Goal: Information Seeking & Learning: Learn about a topic

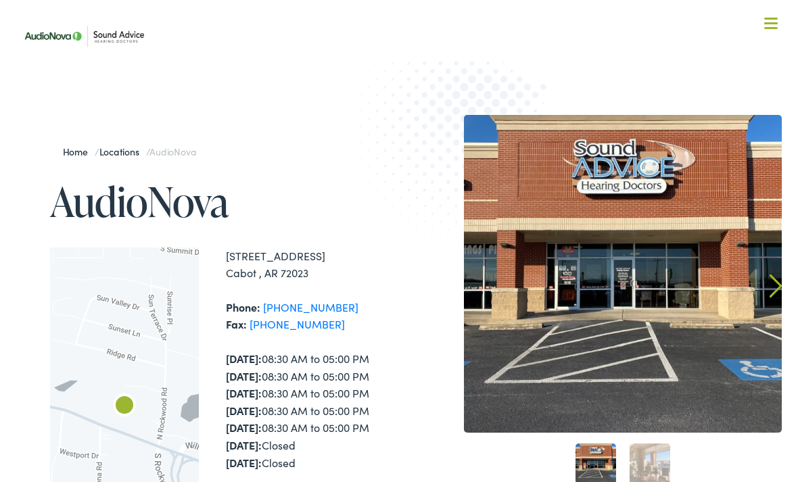
click at [722, 325] on img at bounding box center [623, 274] width 318 height 318
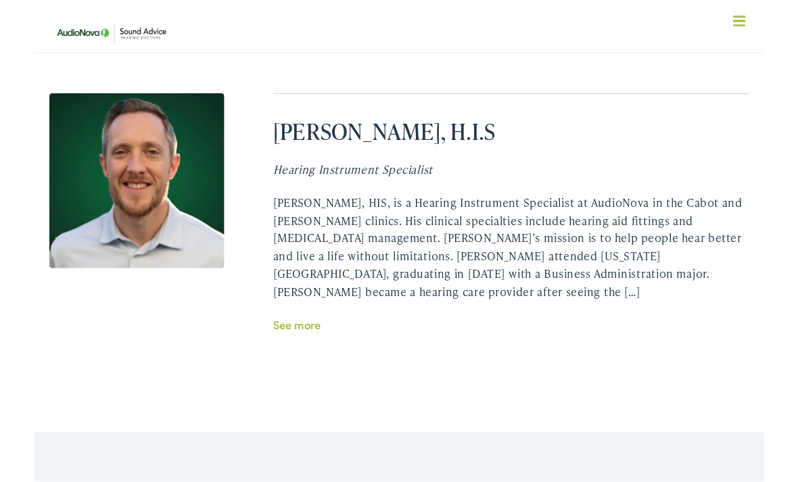
scroll to position [2708, 0]
click at [241, 350] on div "Meet the team At At Sound Advice Hearing Doctors, we love our team, and we hope…" at bounding box center [399, 164] width 798 height 619
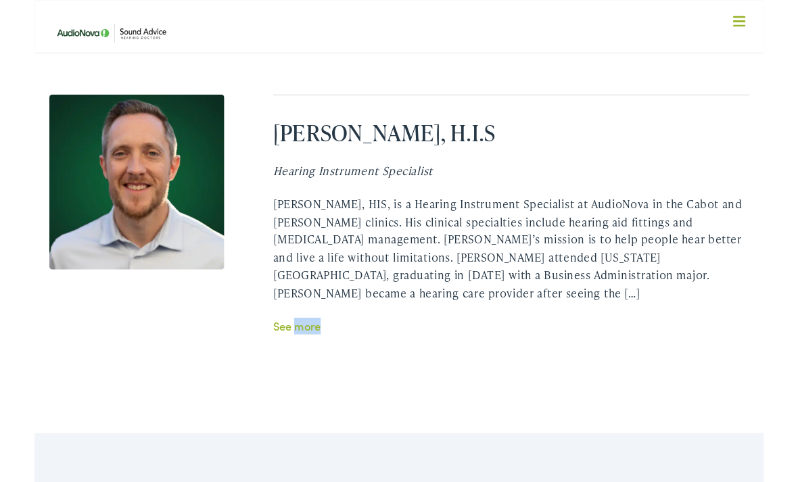
click at [250, 363] on div "Meet the team At At Sound Advice Hearing Doctors, we love our team, and we hope…" at bounding box center [399, 164] width 798 height 619
click at [281, 348] on link "See more" at bounding box center [287, 356] width 52 height 17
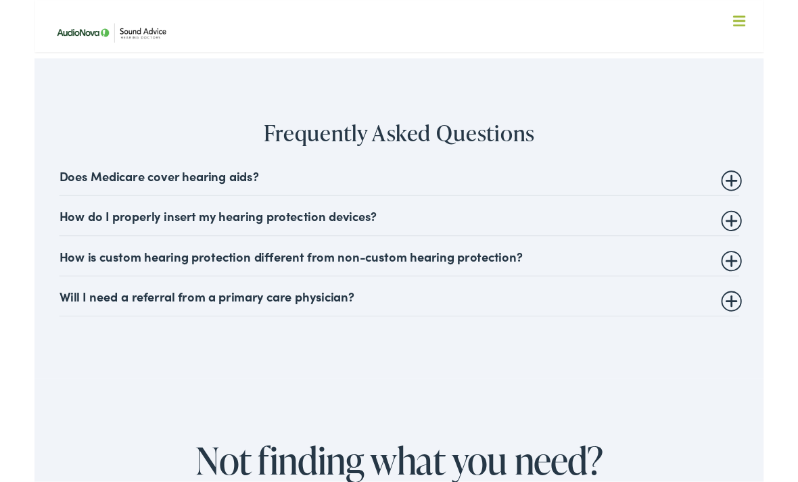
scroll to position [3119, 0]
click at [93, 183] on summary "Does Medicare cover hearing aids?" at bounding box center [399, 191] width 744 height 16
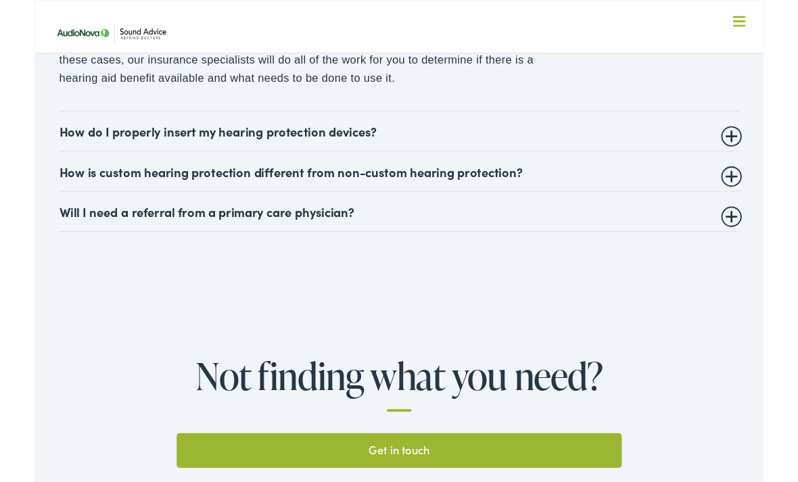
scroll to position [3335, 0]
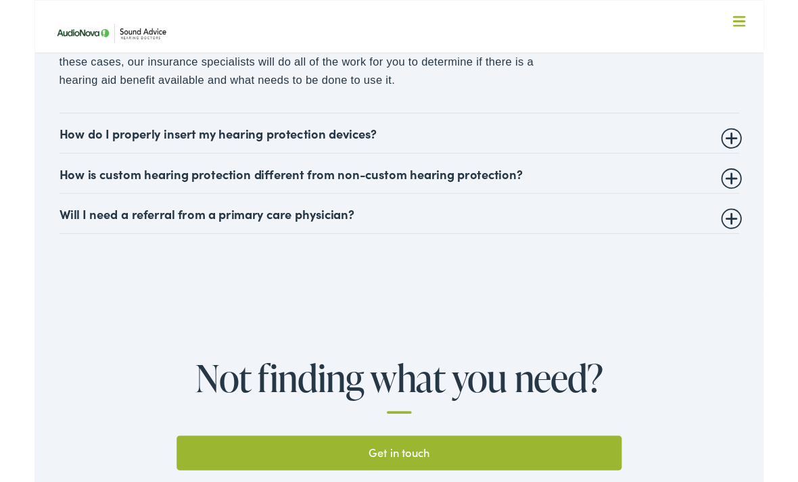
click at [74, 226] on summary "Will I need a referral from a primary care physician?" at bounding box center [399, 234] width 744 height 16
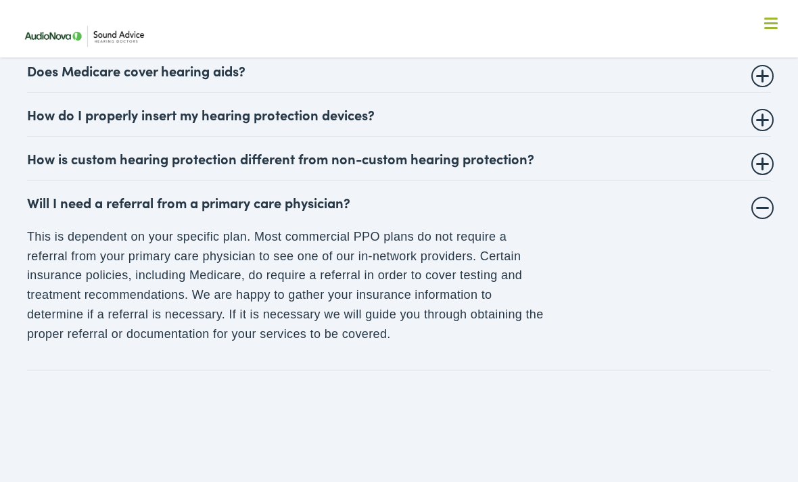
scroll to position [3232, 0]
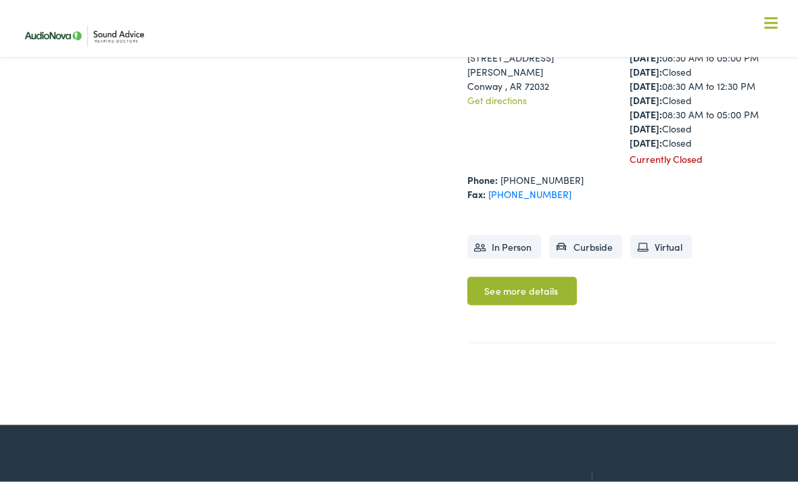
scroll to position [817, 0]
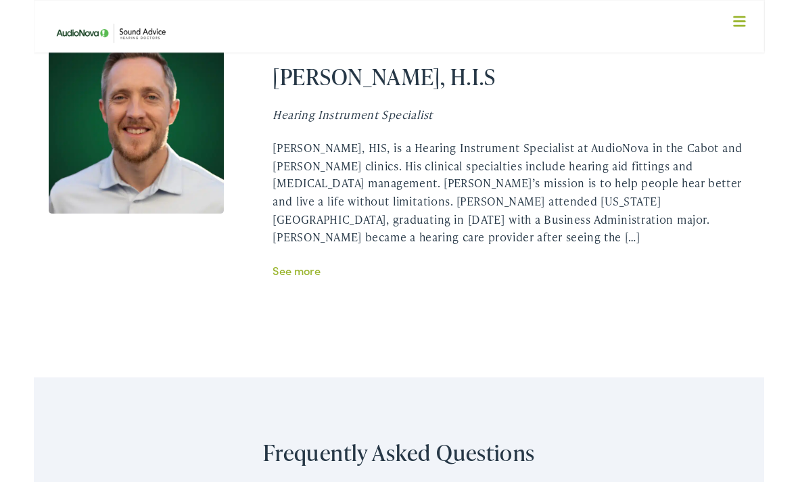
scroll to position [2769, 0]
click at [295, 287] on link "See more" at bounding box center [287, 295] width 52 height 17
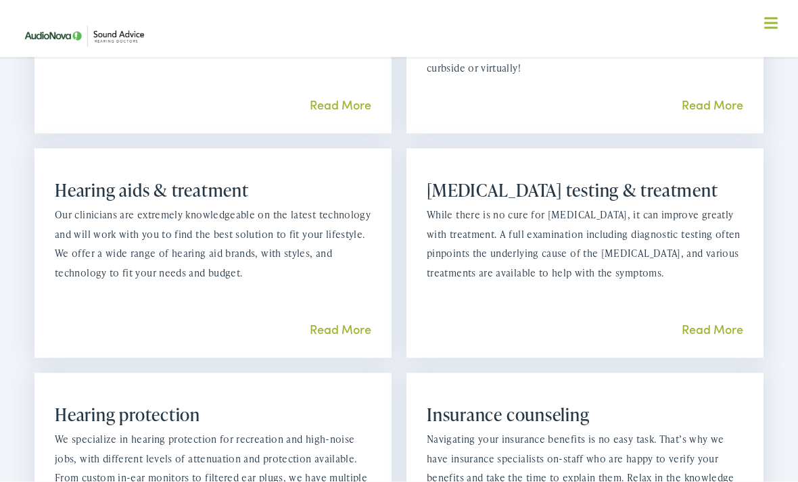
scroll to position [1131, 0]
click at [320, 337] on link "Read More" at bounding box center [341, 328] width 62 height 17
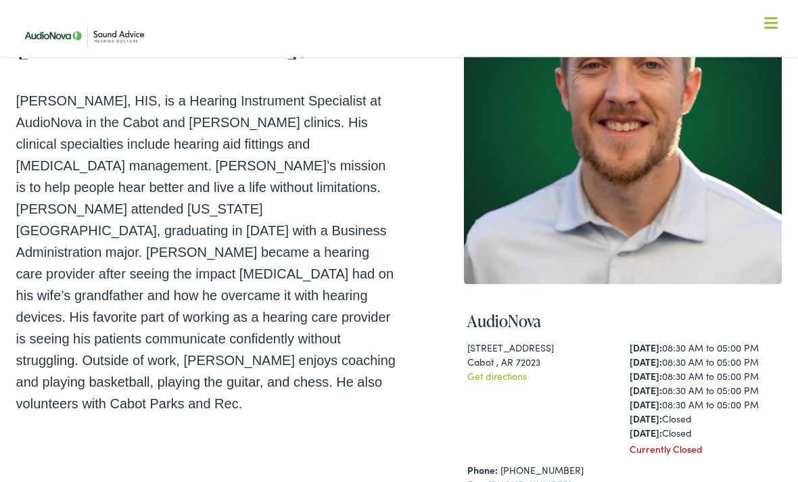
scroll to position [97, 0]
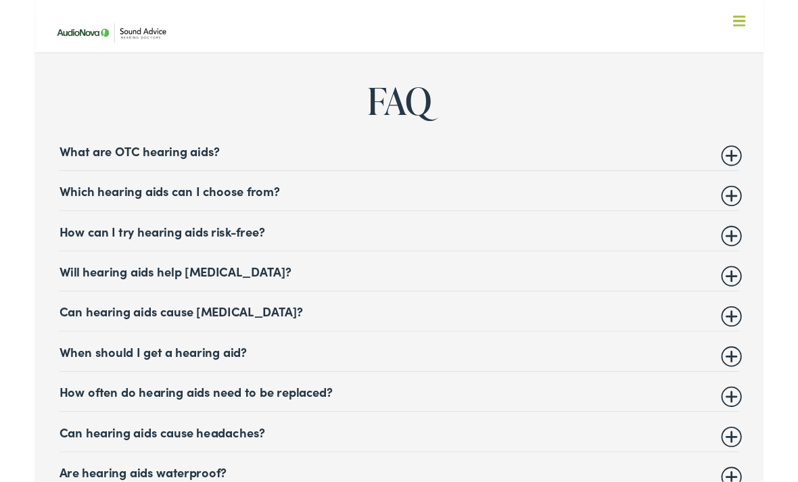
scroll to position [5319, 0]
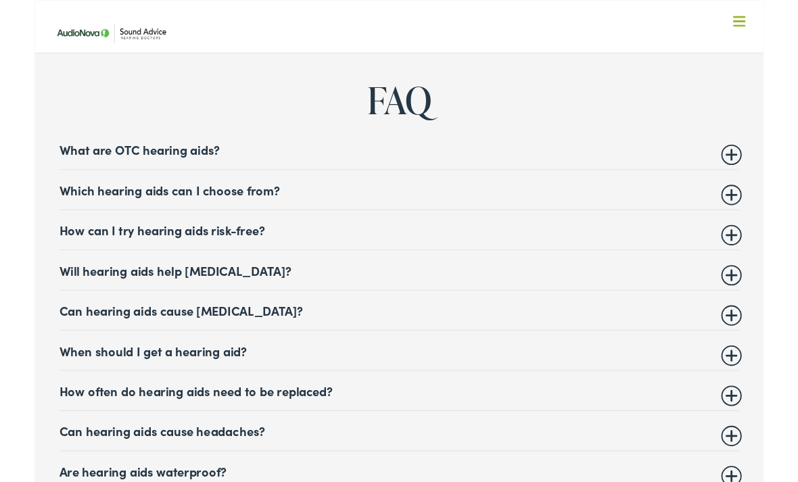
click at [58, 200] on summary "Which hearing aids can I choose from?" at bounding box center [399, 208] width 744 height 16
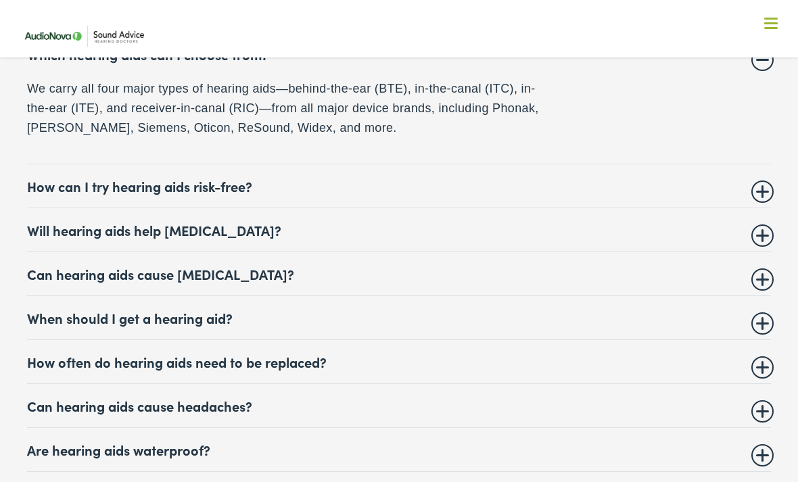
scroll to position [5472, 0]
click at [78, 223] on summary "Will hearing aids help [MEDICAL_DATA]?" at bounding box center [399, 231] width 744 height 16
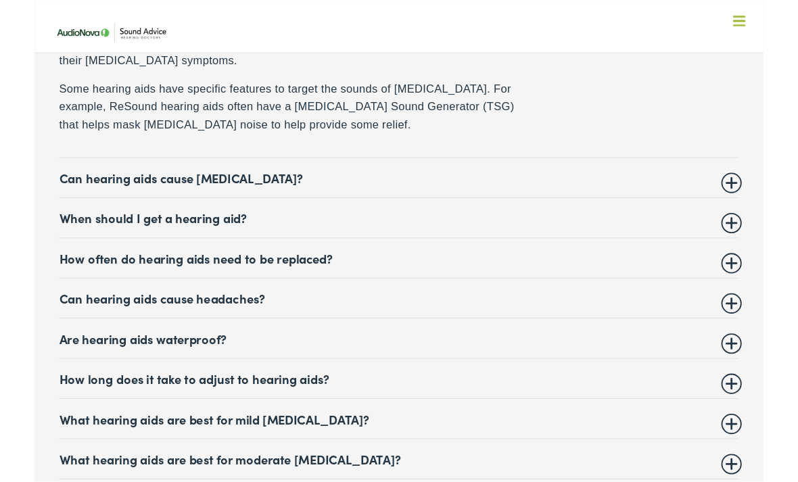
scroll to position [5663, 0]
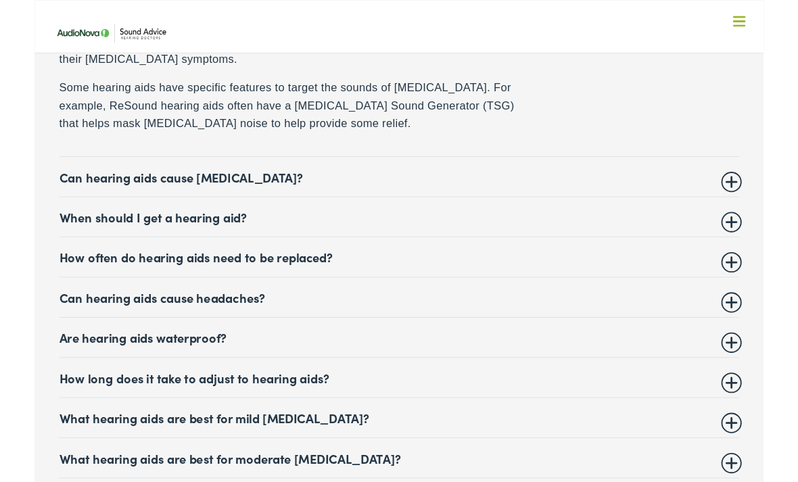
click at [55, 361] on summary "Are hearing aids waterproof?" at bounding box center [399, 369] width 744 height 16
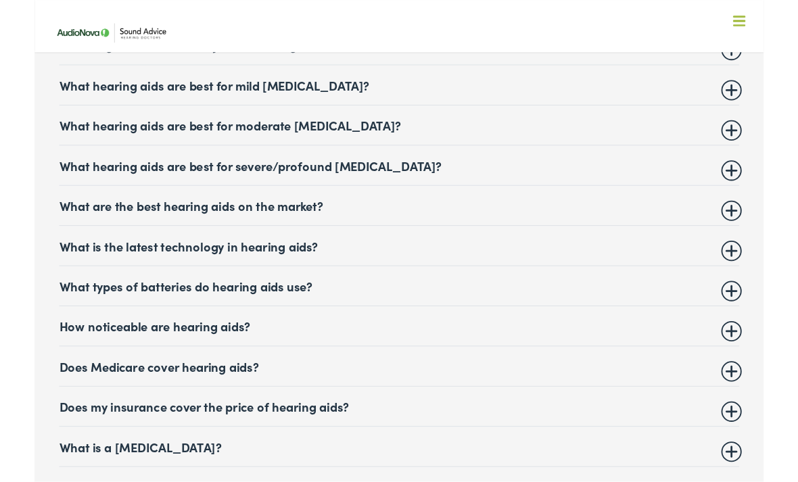
scroll to position [5918, 0]
click at [47, 304] on summary "What types of batteries do hearing aids use?" at bounding box center [399, 312] width 744 height 16
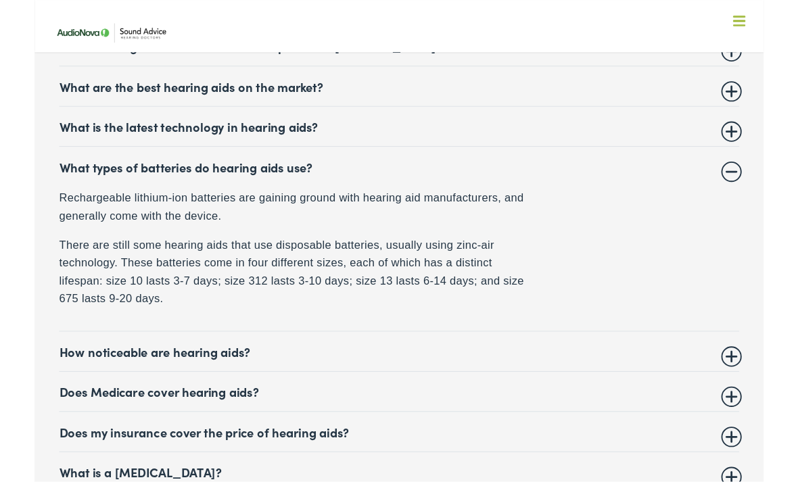
scroll to position [5961, 0]
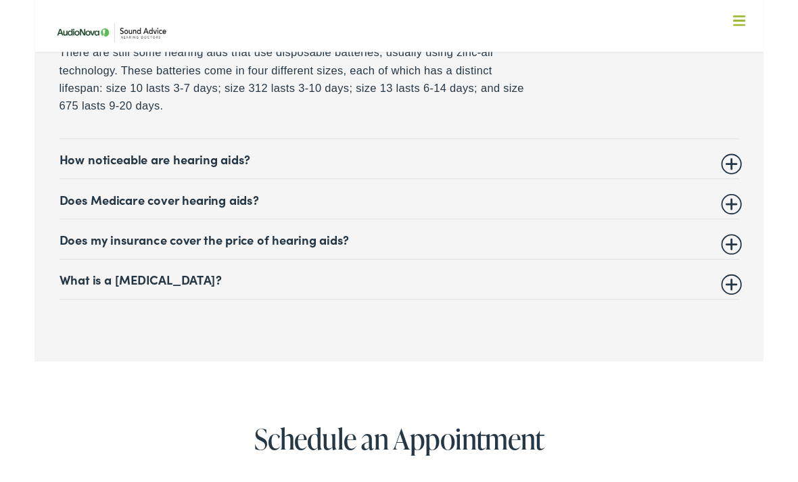
click at [49, 166] on summary "How noticeable are hearing aids?" at bounding box center [399, 174] width 744 height 16
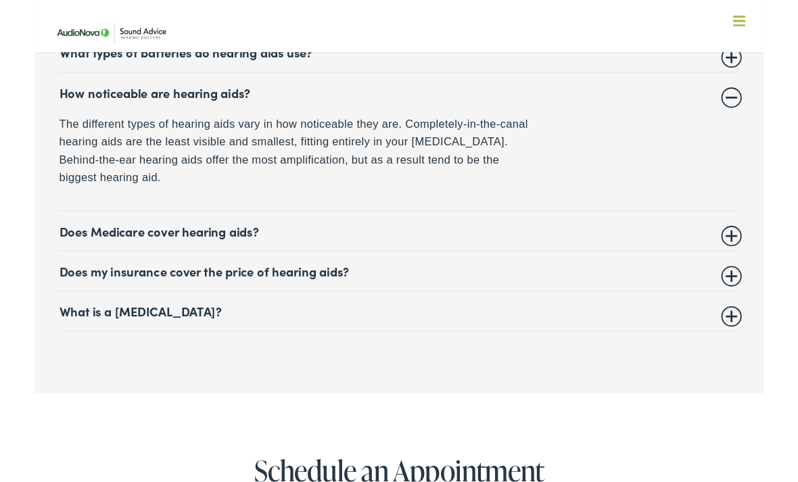
scroll to position [6085, 0]
click at [72, 332] on summary "What is a [MEDICAL_DATA]?" at bounding box center [399, 340] width 744 height 16
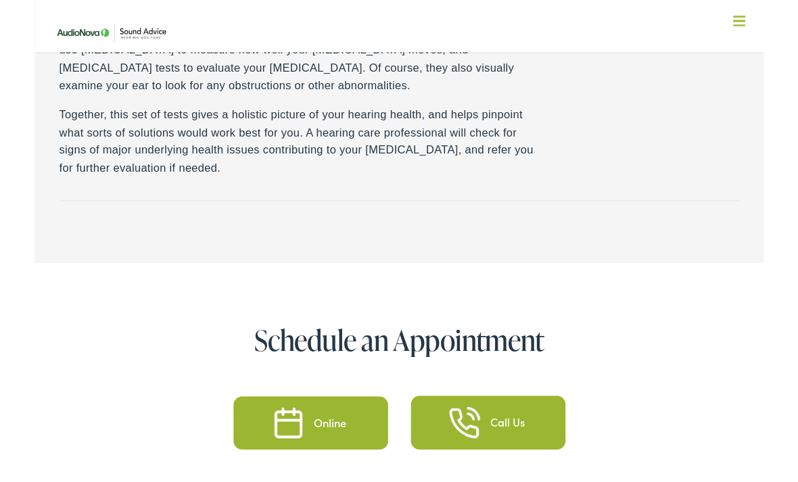
scroll to position [6408, 0]
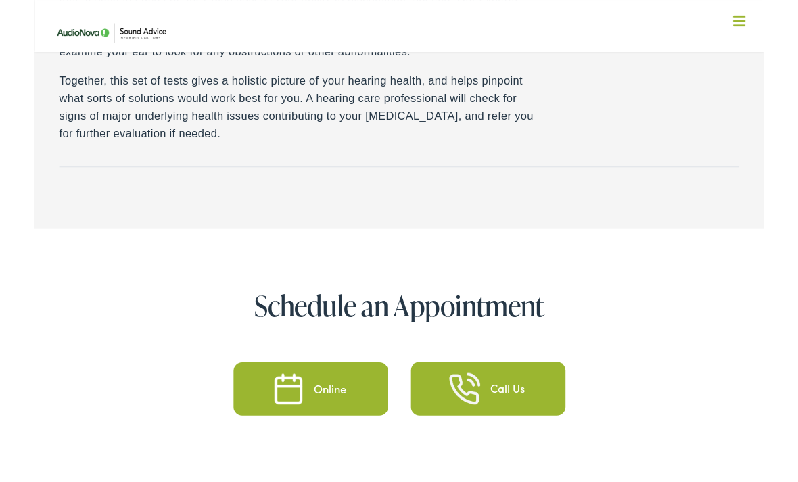
scroll to position [6778, 0]
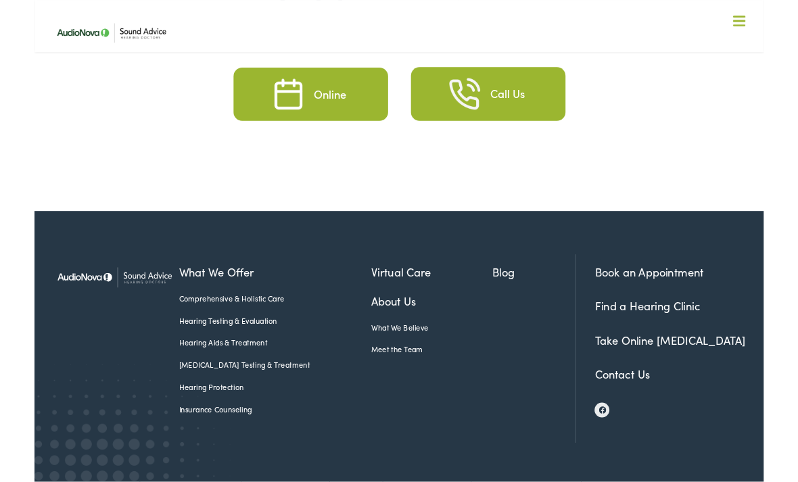
scroll to position [6768, 0]
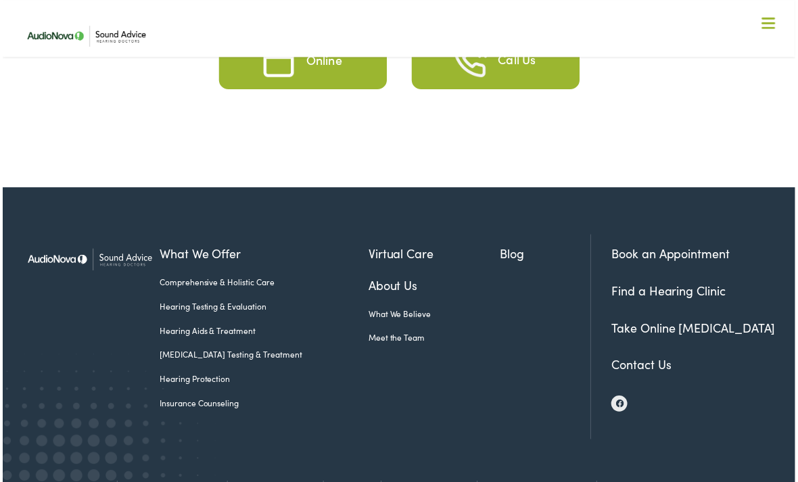
scroll to position [6812, 0]
